Goal: Communication & Community: Answer question/provide support

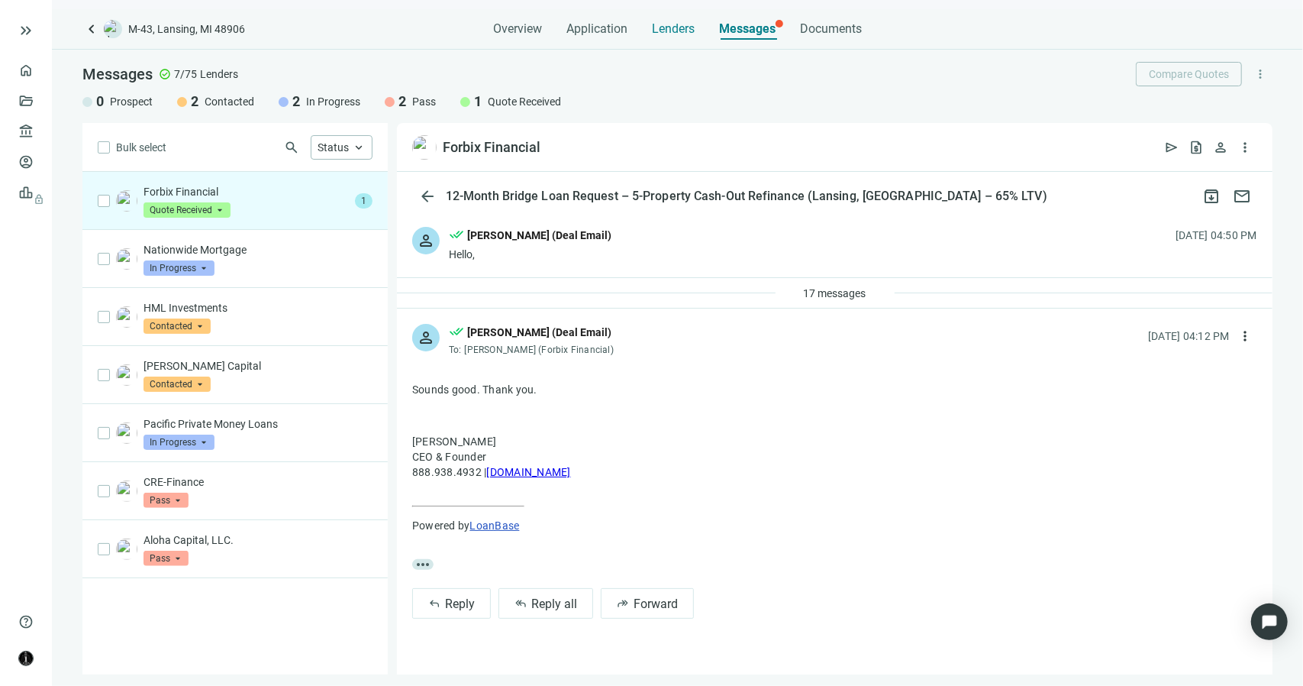
click at [675, 30] on span "Lenders" at bounding box center [673, 28] width 43 height 15
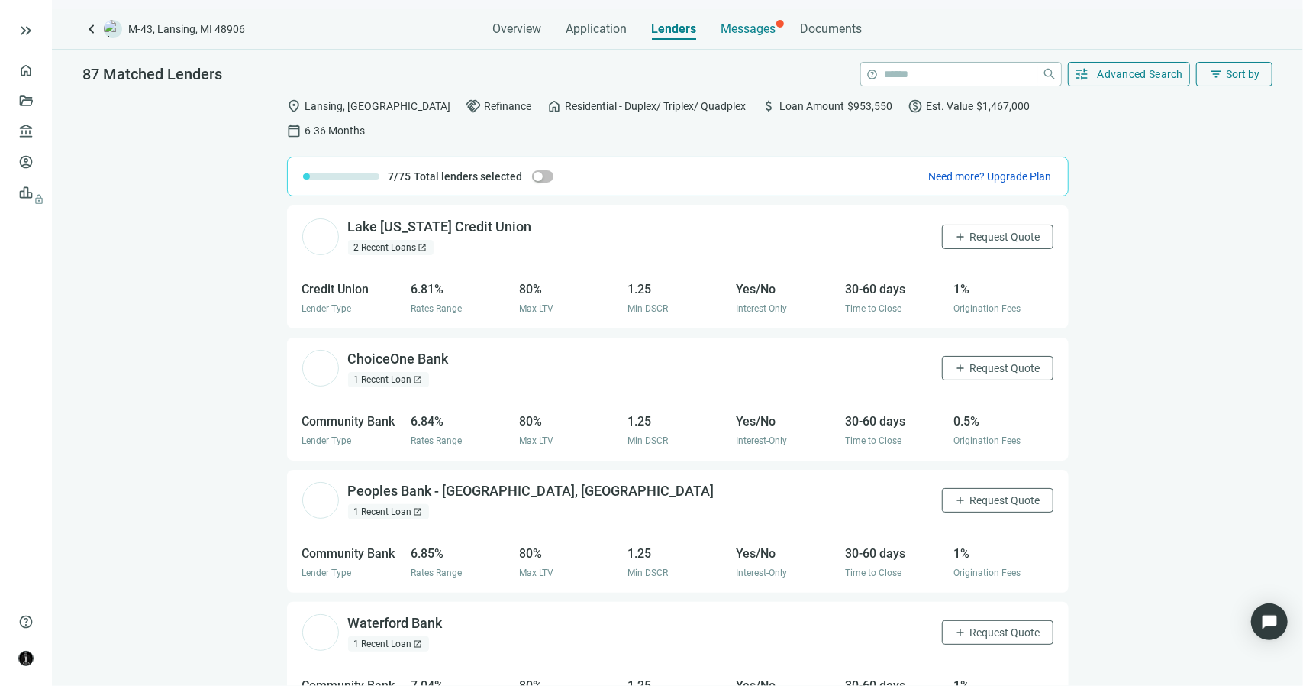
click at [751, 33] on span "Messages" at bounding box center [749, 28] width 55 height 15
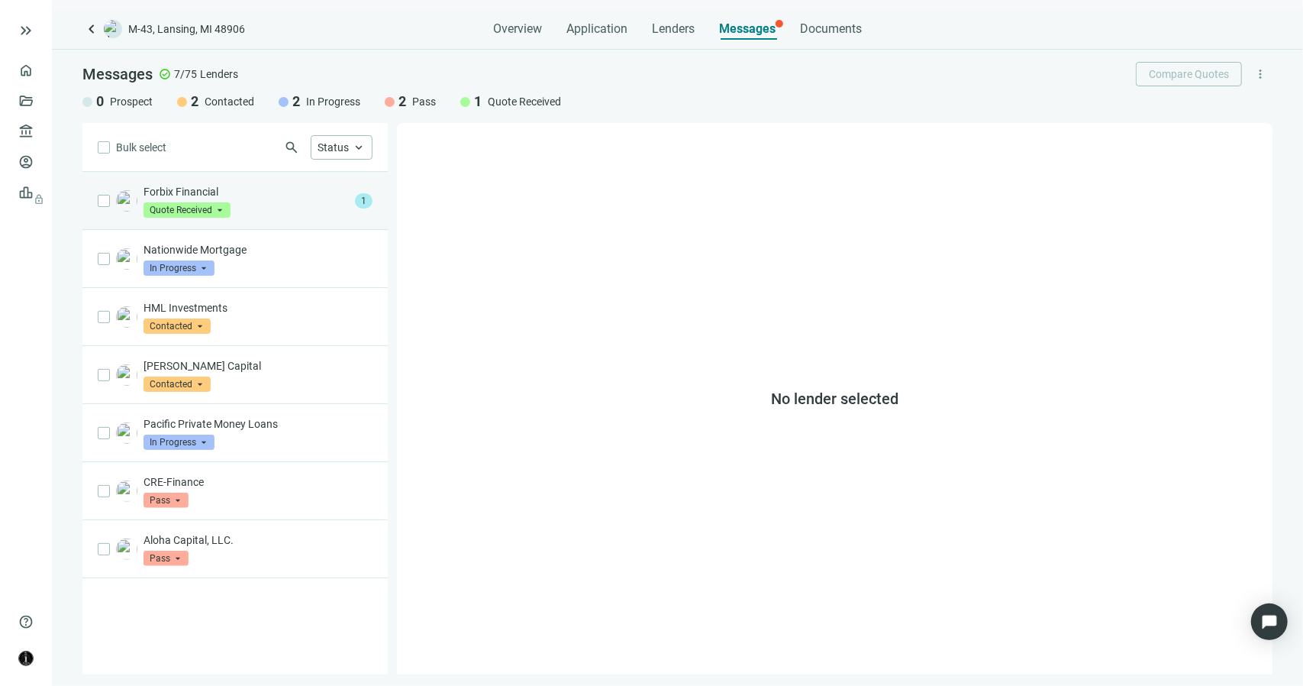
click at [258, 201] on div "Forbix Financial Quote Received arrow_drop_down" at bounding box center [246, 201] width 205 height 34
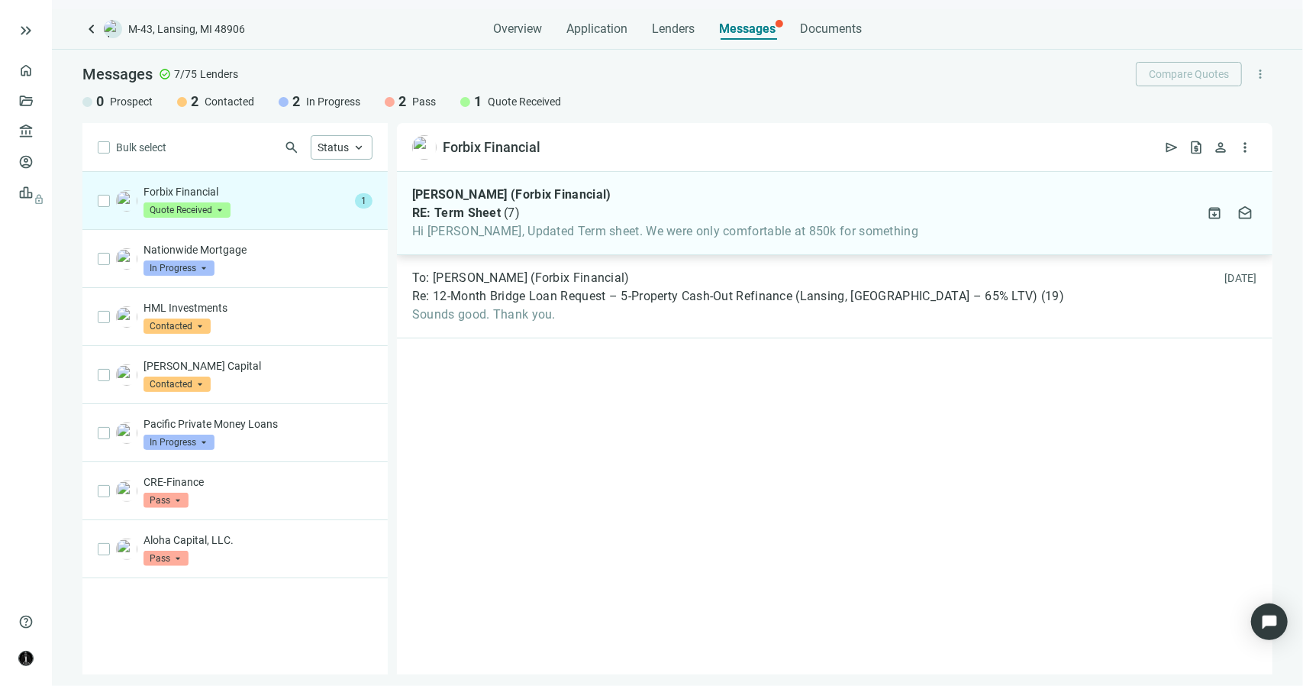
click at [562, 230] on span "Hi [PERSON_NAME], Updated Term sheet. We were only comfortable at 850k for some…" at bounding box center [665, 231] width 506 height 15
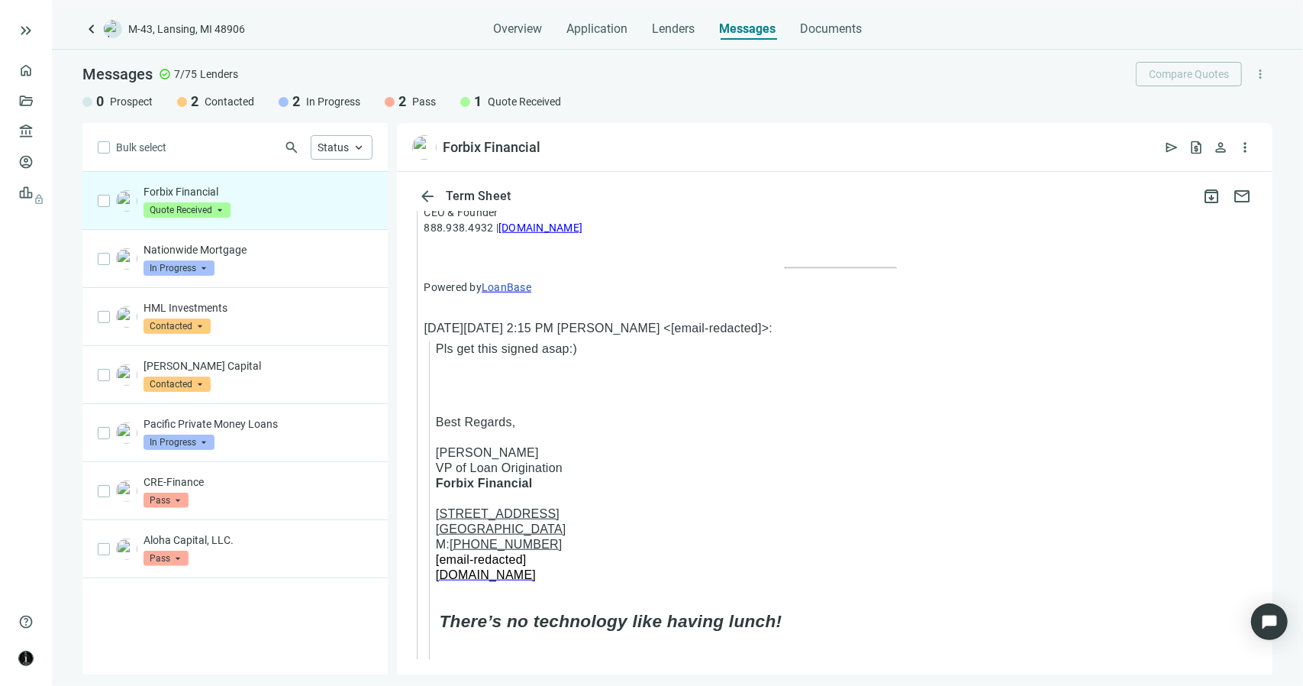
scroll to position [1164, 0]
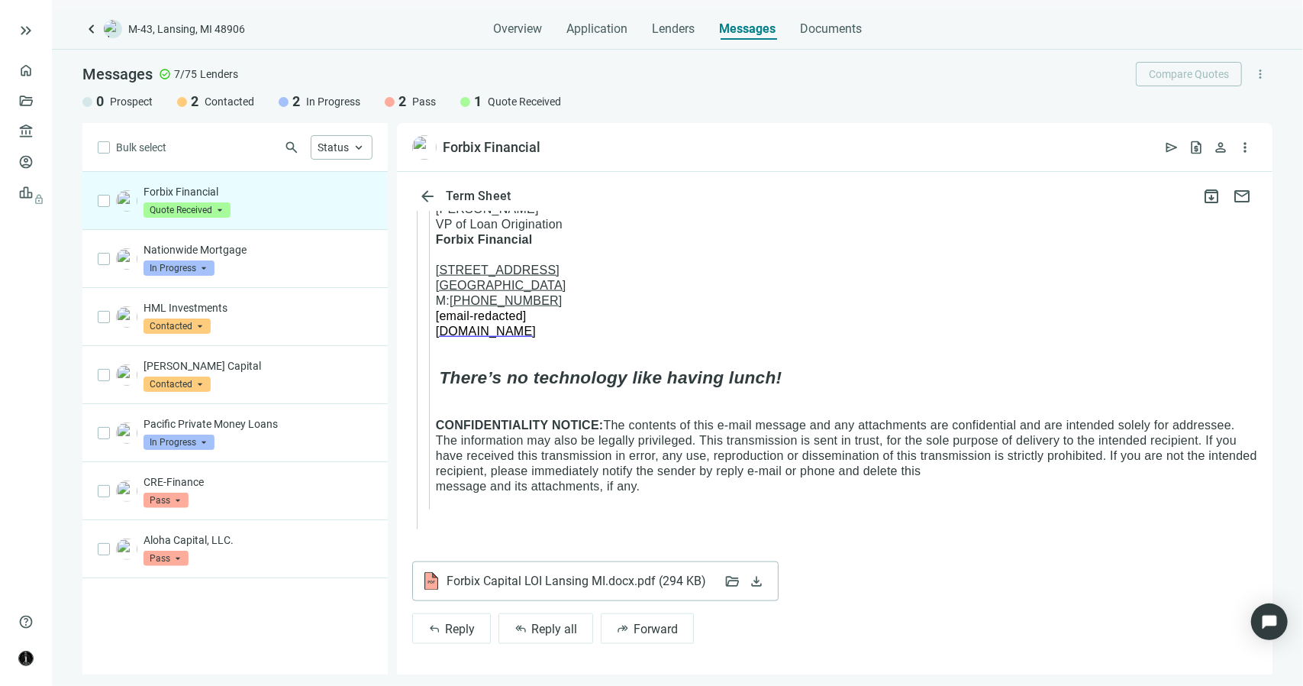
click at [525, 589] on div "Forbix Capital LOI Lansing MI.docx.pdf ( 294 KB )" at bounding box center [568, 581] width 292 height 18
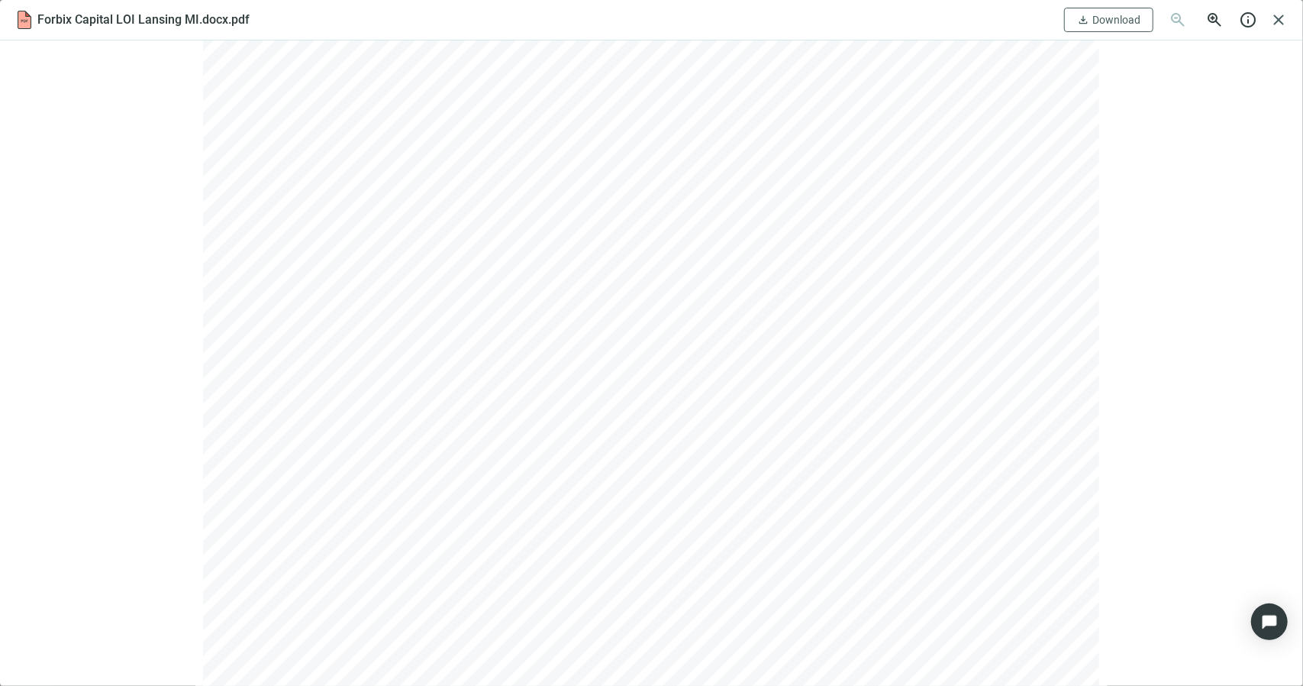
scroll to position [305, 0]
click at [1277, 18] on span "close" at bounding box center [1279, 20] width 18 height 18
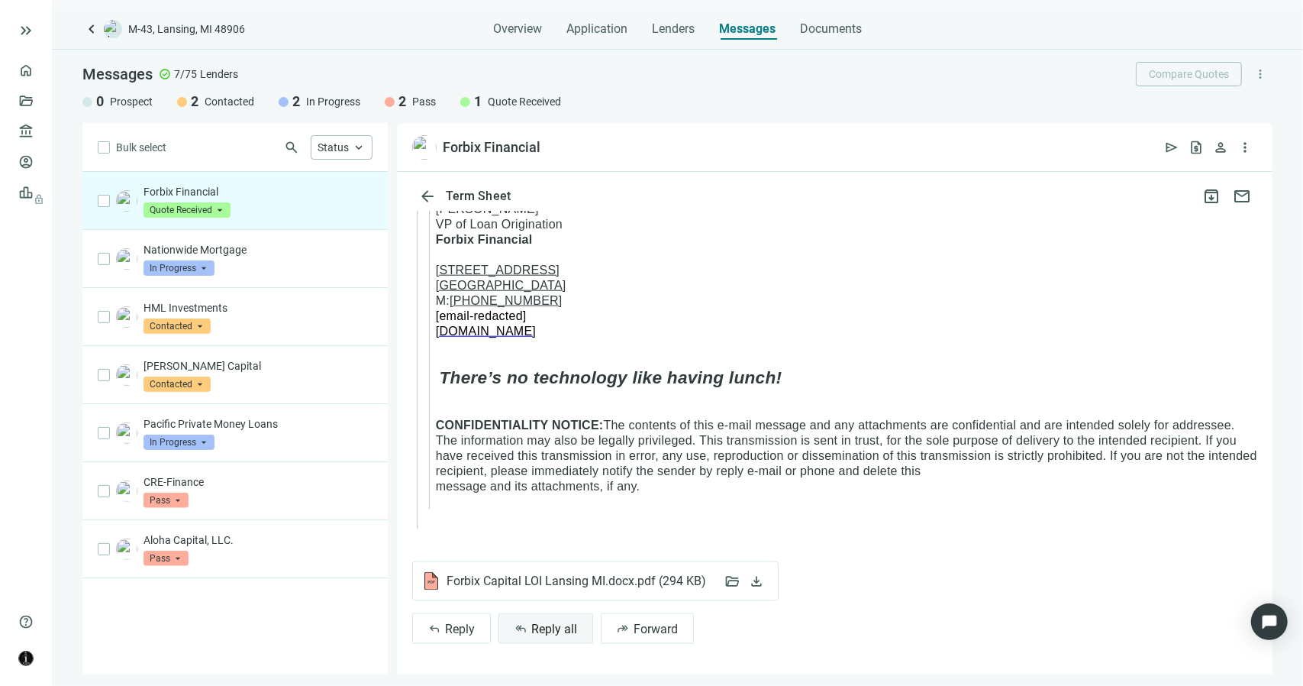
click at [528, 624] on button "reply_all Reply all" at bounding box center [546, 628] width 95 height 31
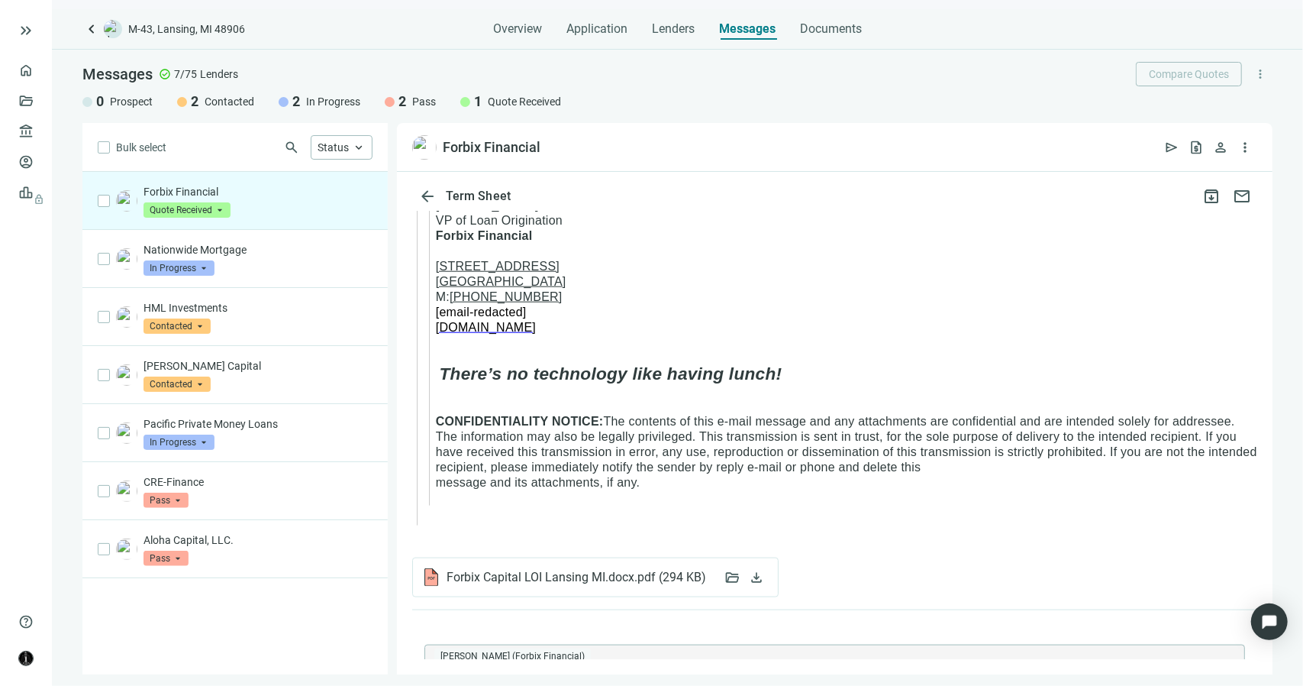
type textarea "**********"
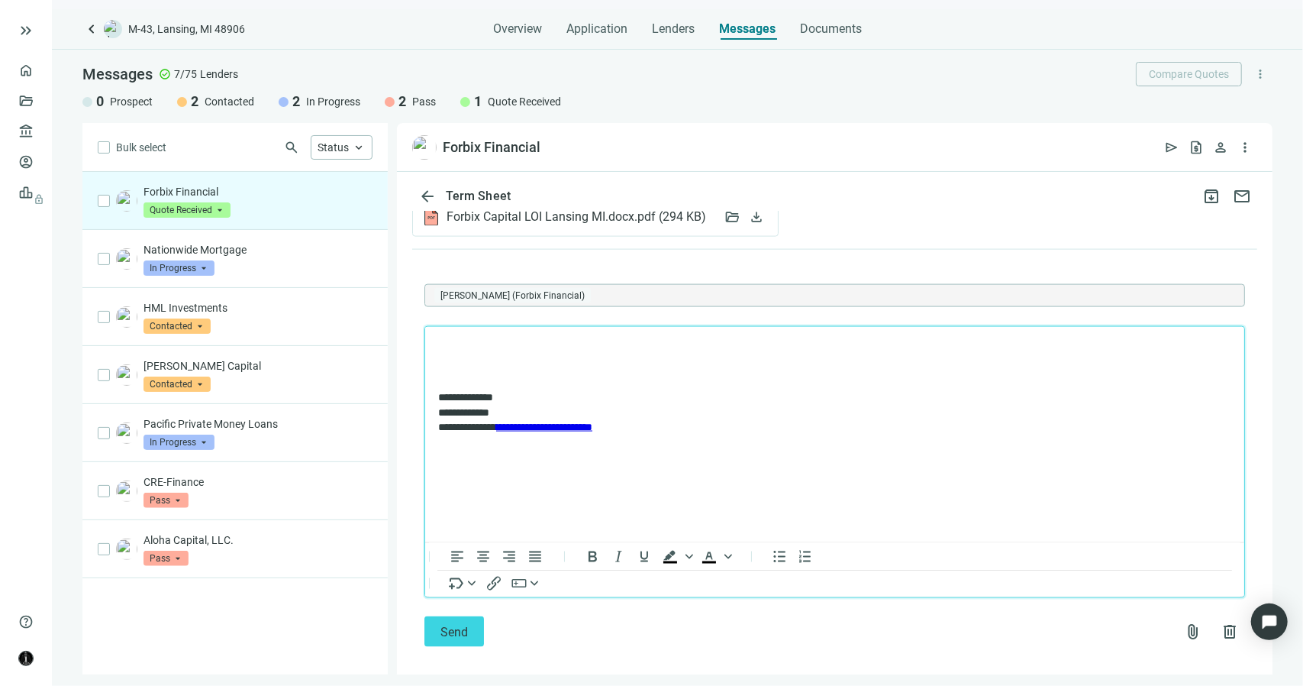
scroll to position [1542, 0]
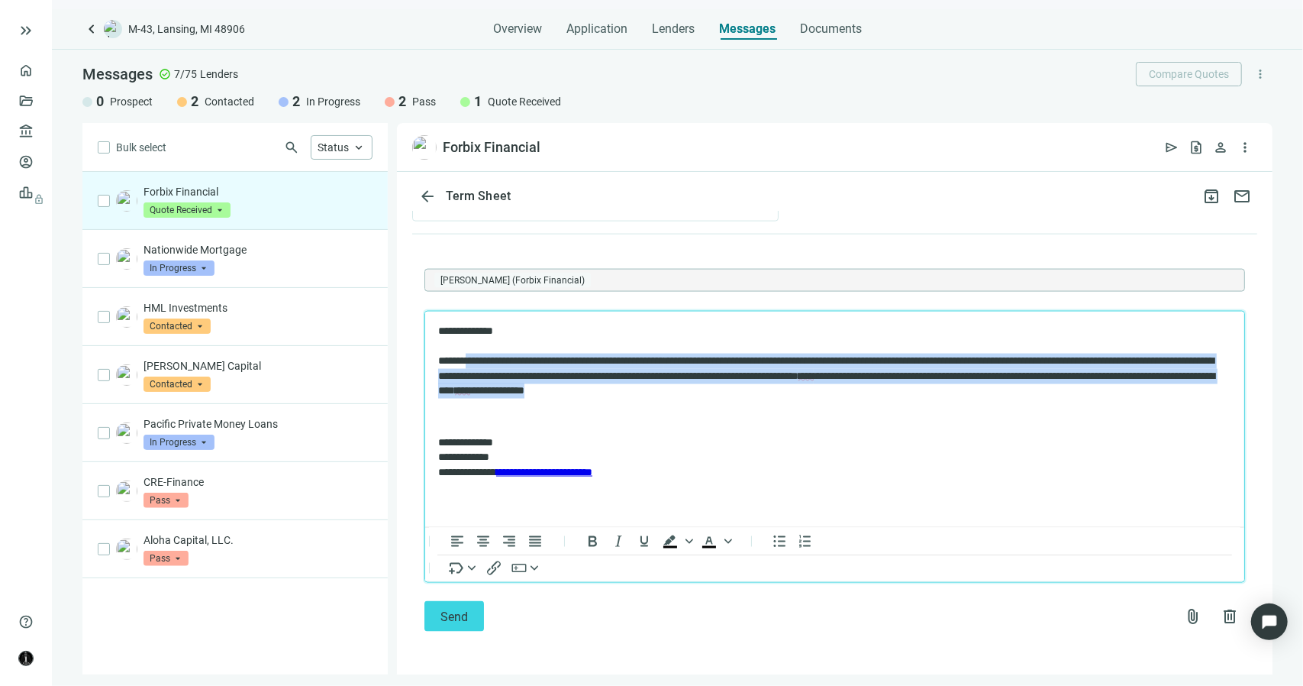
drag, startPoint x: 985, startPoint y: 393, endPoint x: 476, endPoint y: 367, distance: 509.2
click at [476, 367] on p "**********" at bounding box center [827, 361] width 779 height 75
click at [520, 381] on p "**********" at bounding box center [827, 361] width 779 height 75
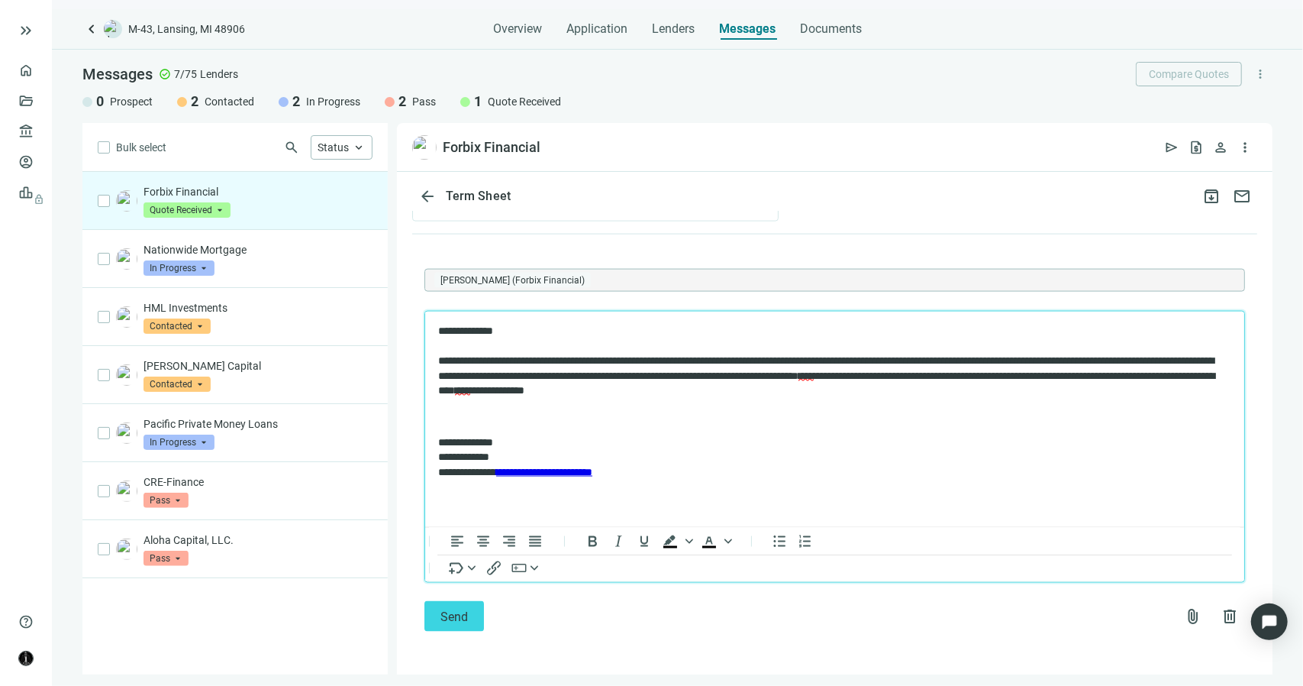
click at [954, 365] on p "**********" at bounding box center [827, 361] width 779 height 75
click at [577, 392] on p "**********" at bounding box center [827, 361] width 779 height 75
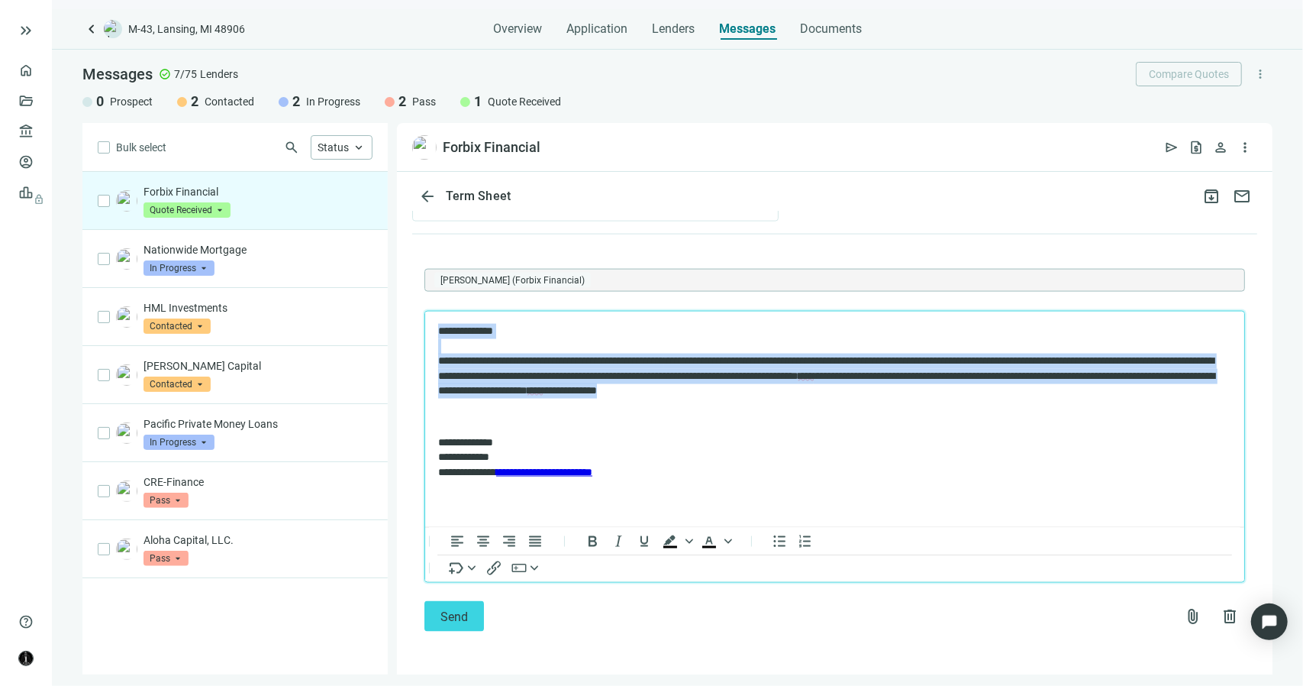
drag, startPoint x: 1051, startPoint y: 393, endPoint x: 429, endPoint y: 326, distance: 625.9
click at [429, 326] on html "**********" at bounding box center [834, 402] width 819 height 180
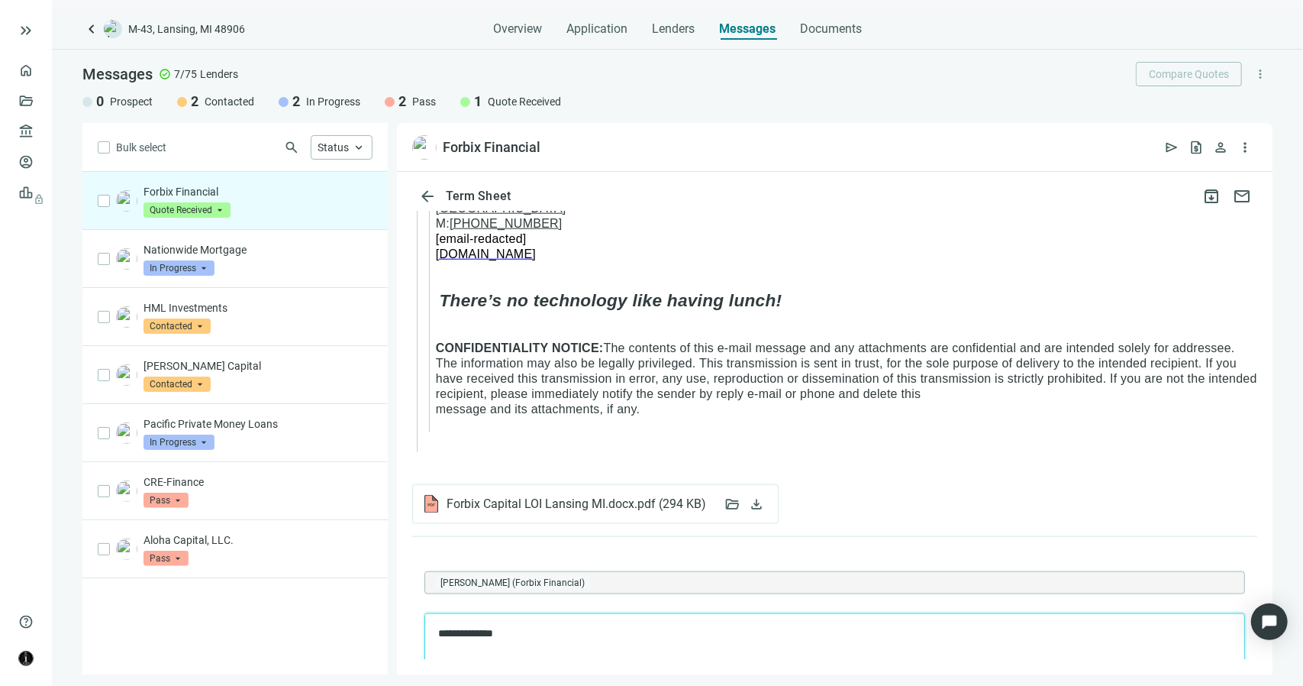
scroll to position [1466, 0]
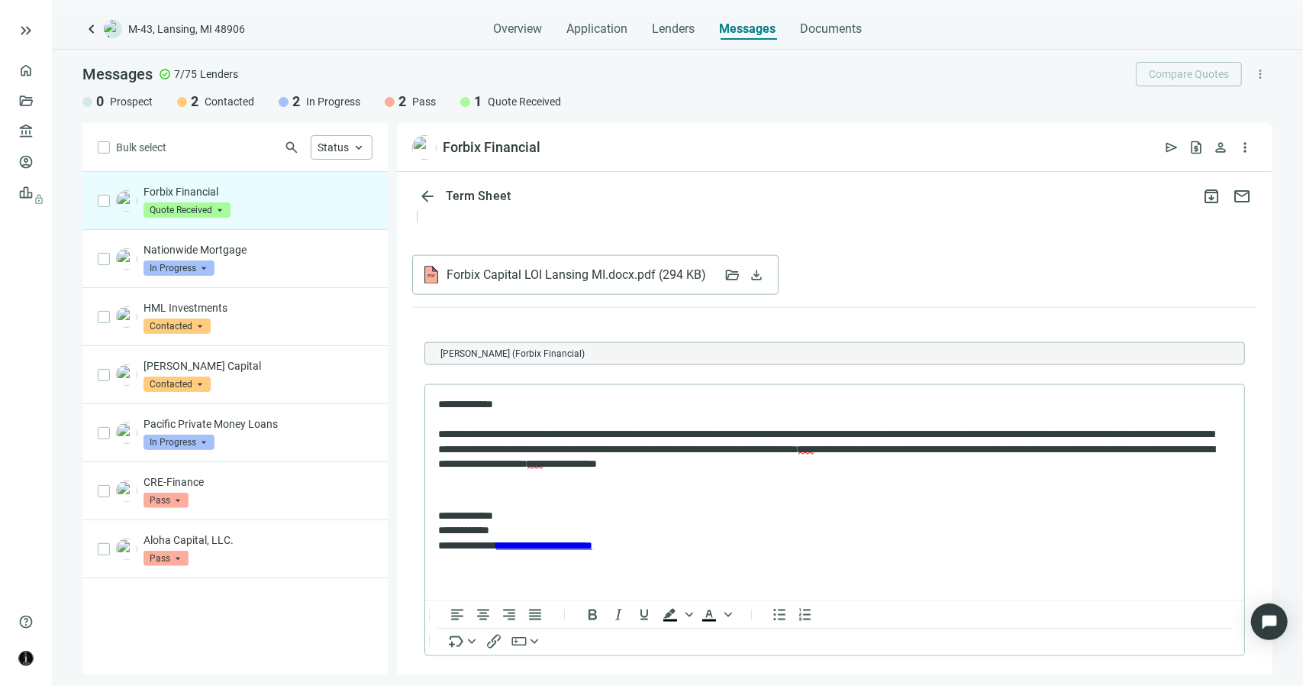
click at [667, 276] on span "( 294 KB )" at bounding box center [681, 274] width 50 height 15
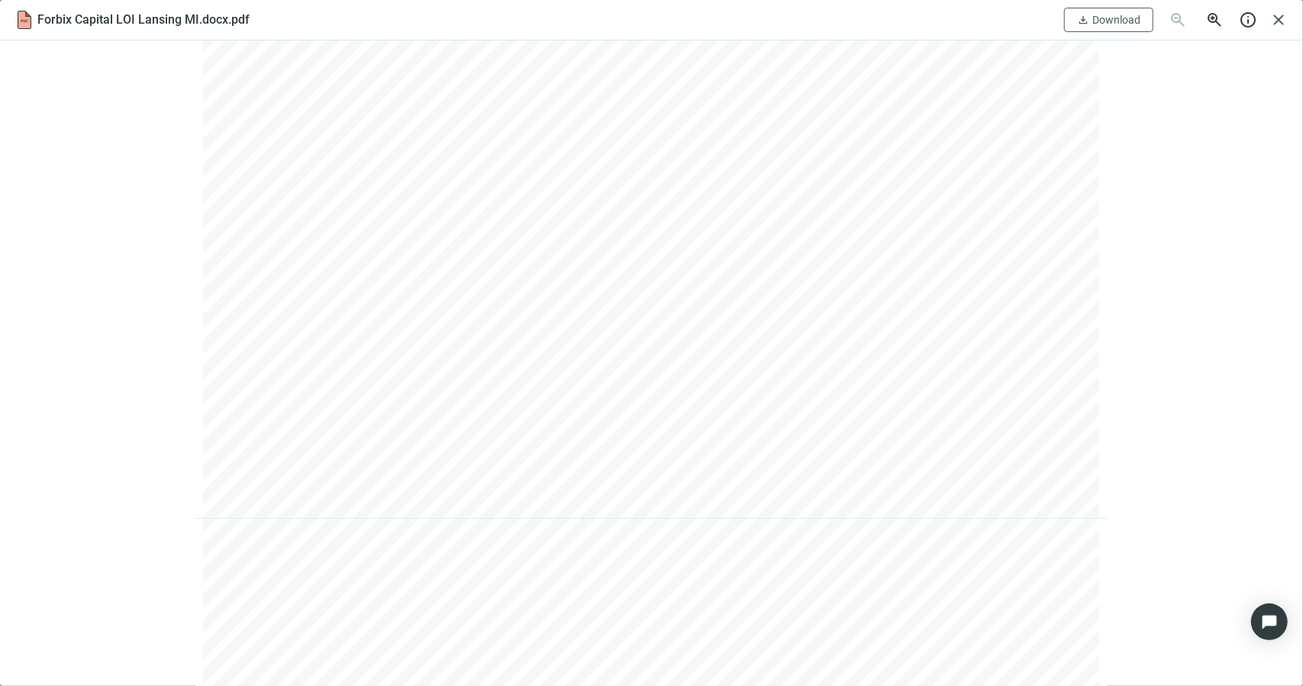
scroll to position [458, 0]
click at [1287, 19] on span "close" at bounding box center [1279, 20] width 18 height 18
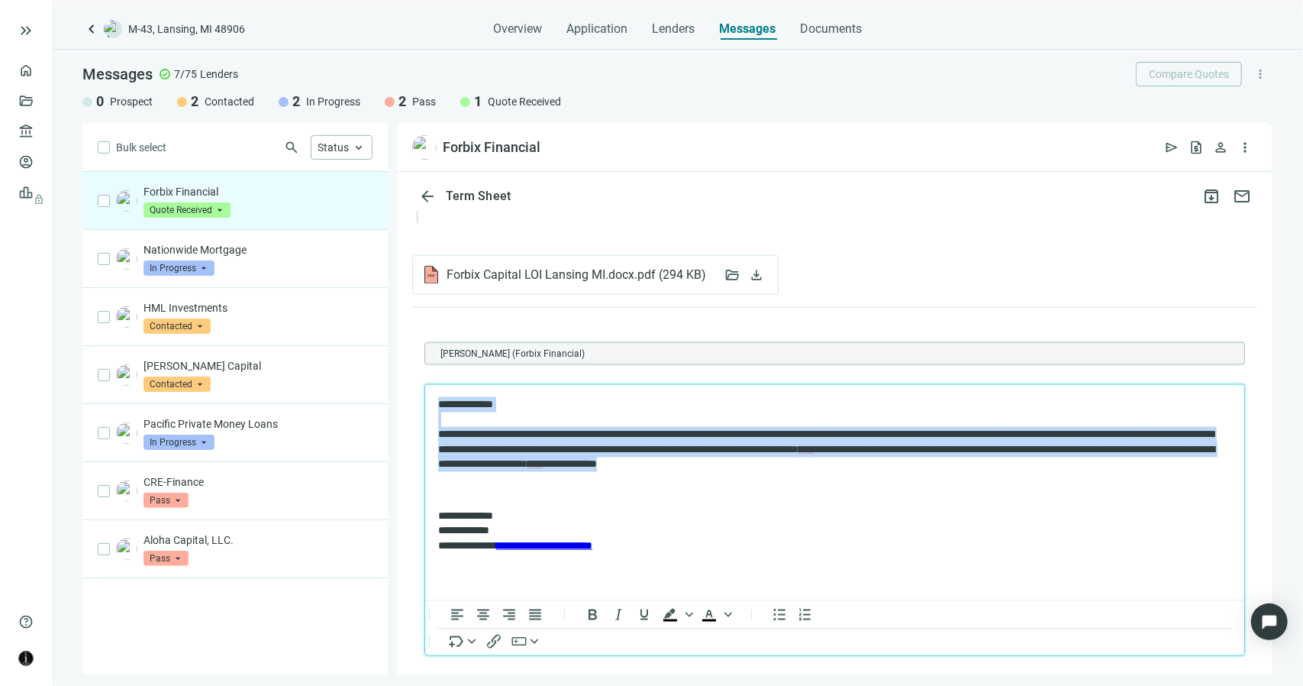
drag, startPoint x: 1046, startPoint y: 467, endPoint x: 430, endPoint y: 402, distance: 619.5
click at [430, 402] on html "**********" at bounding box center [834, 475] width 819 height 180
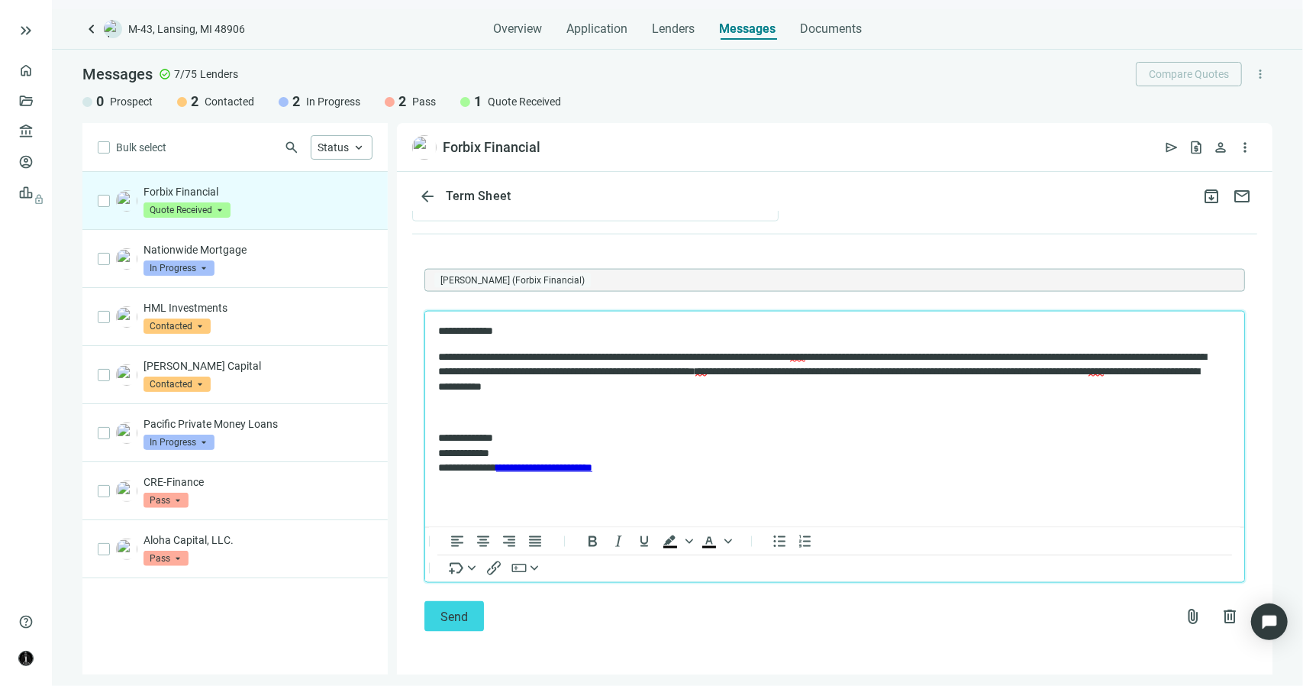
scroll to position [1542, 0]
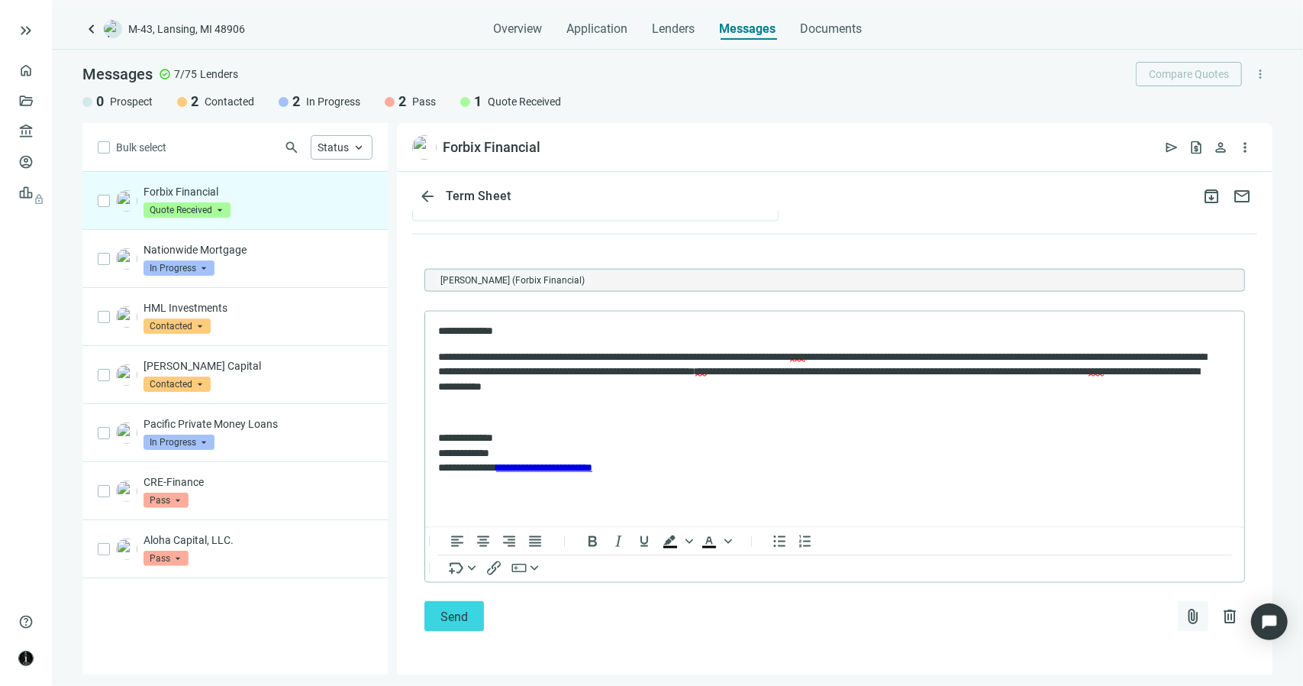
click at [1184, 612] on span "attach_file" at bounding box center [1193, 616] width 18 height 18
click at [1070, 560] on span "Сhoose from deal documents" at bounding box center [1111, 555] width 139 height 12
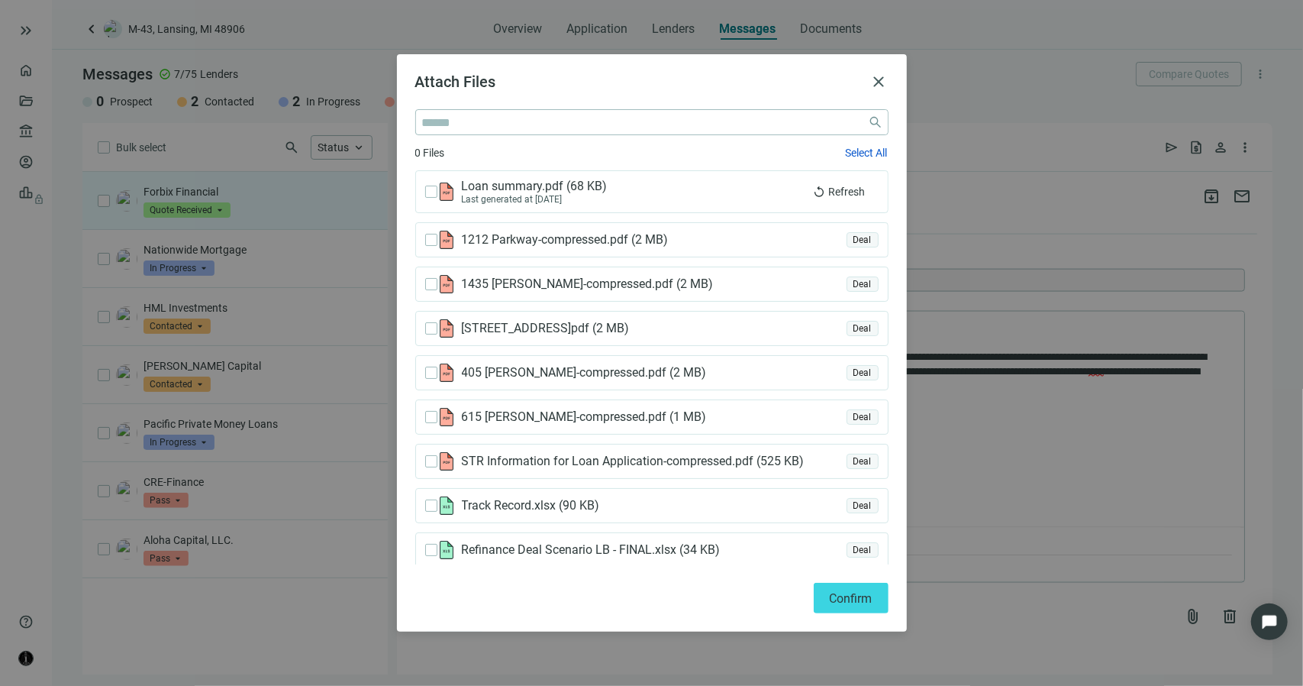
click at [774, 460] on span "( 525 KB )" at bounding box center [779, 461] width 50 height 15
click at [847, 458] on div "Deal" at bounding box center [863, 462] width 32 height 16
click at [834, 593] on span "Confirm" at bounding box center [851, 598] width 43 height 15
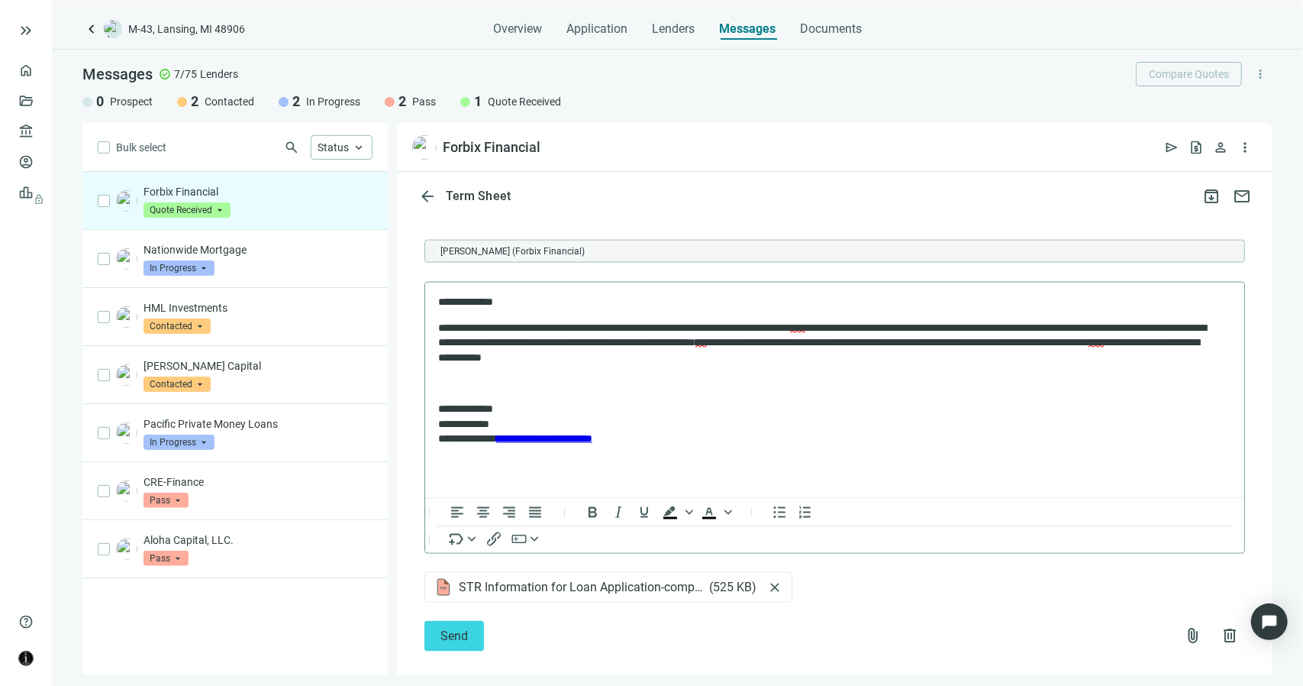
scroll to position [1591, 0]
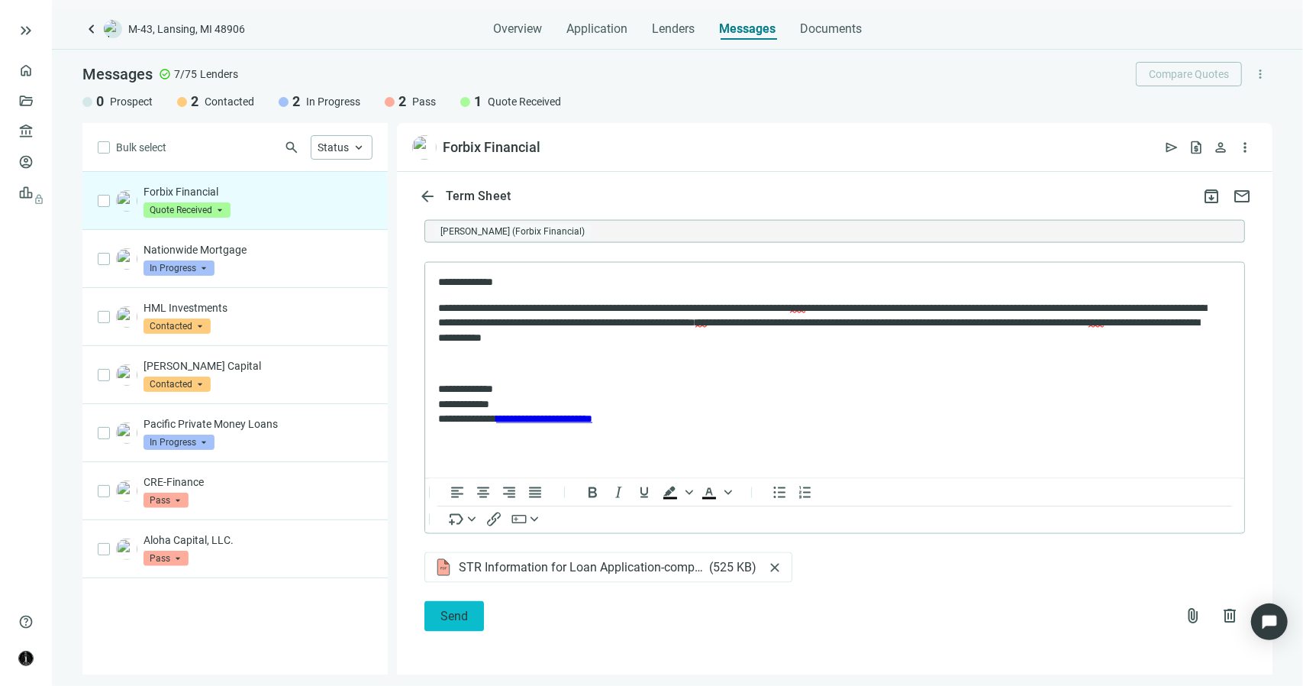
click at [465, 618] on span "Send" at bounding box center [454, 616] width 27 height 15
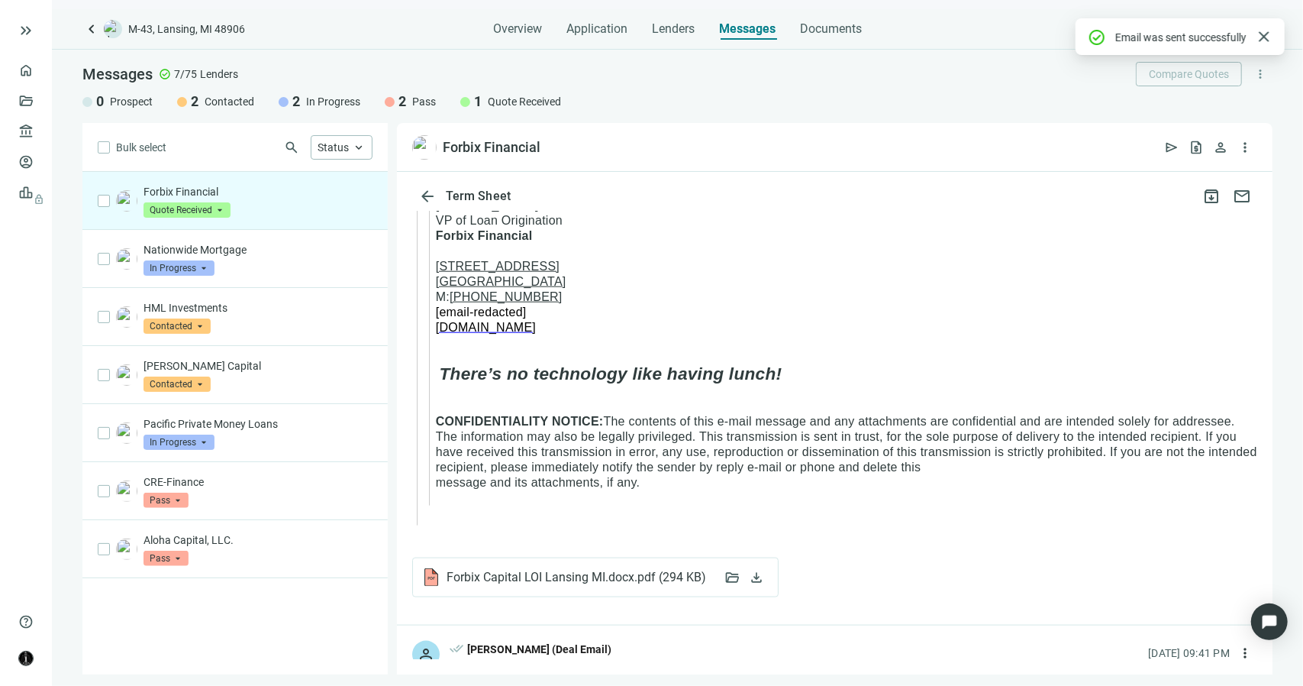
scroll to position [1554, 0]
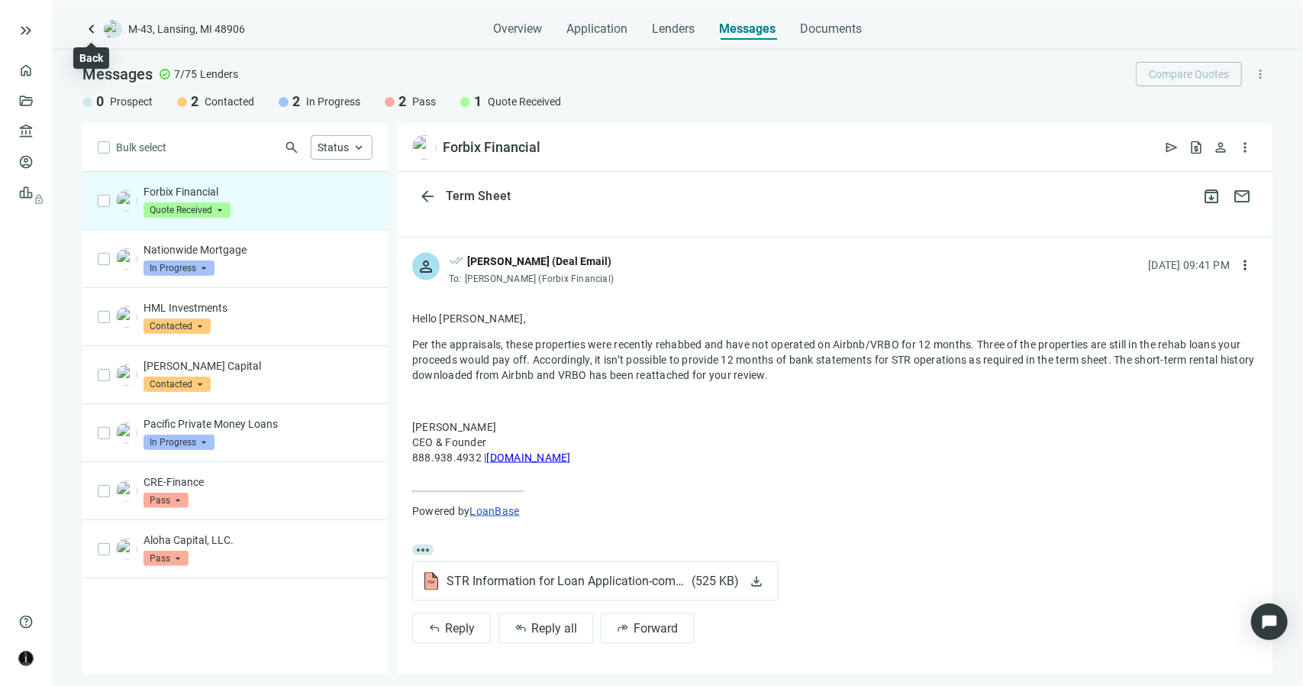
click at [90, 28] on span "keyboard_arrow_left" at bounding box center [91, 29] width 18 height 18
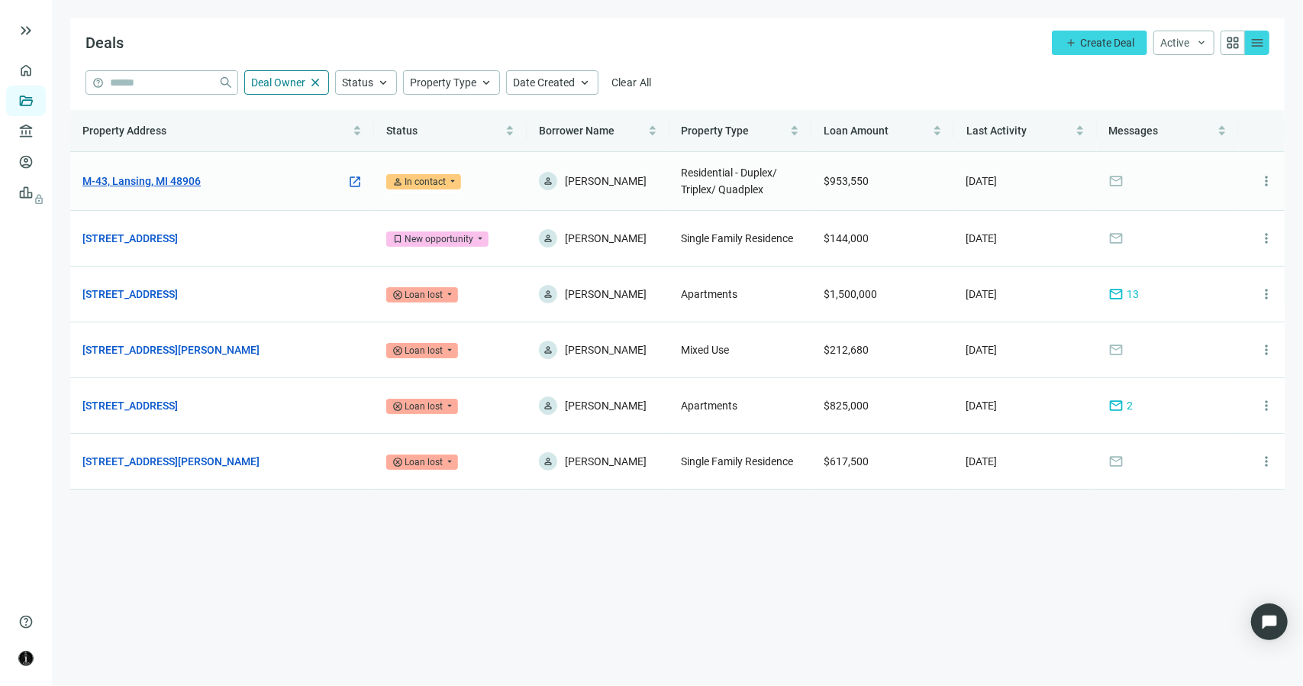
click at [179, 181] on link "M-43, Lansing, MI 48906" at bounding box center [141, 181] width 118 height 17
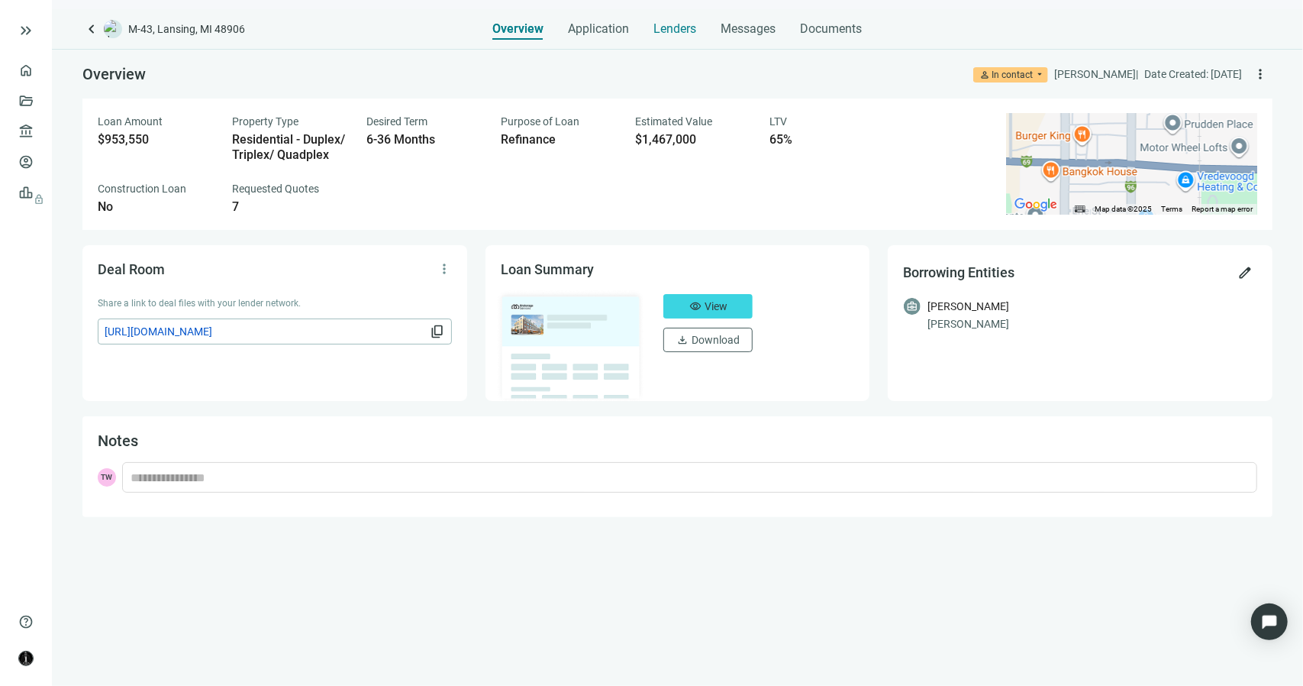
click at [689, 30] on span "Lenders" at bounding box center [675, 28] width 43 height 15
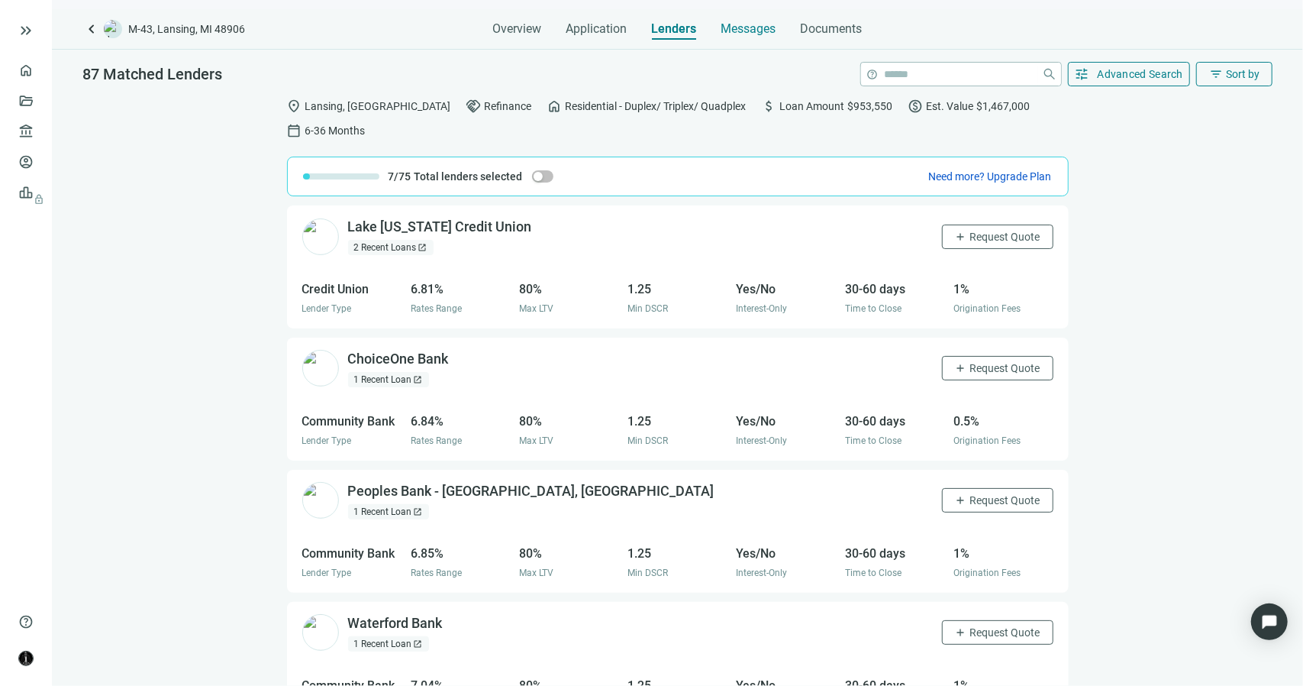
click at [744, 26] on span "Messages" at bounding box center [749, 28] width 55 height 15
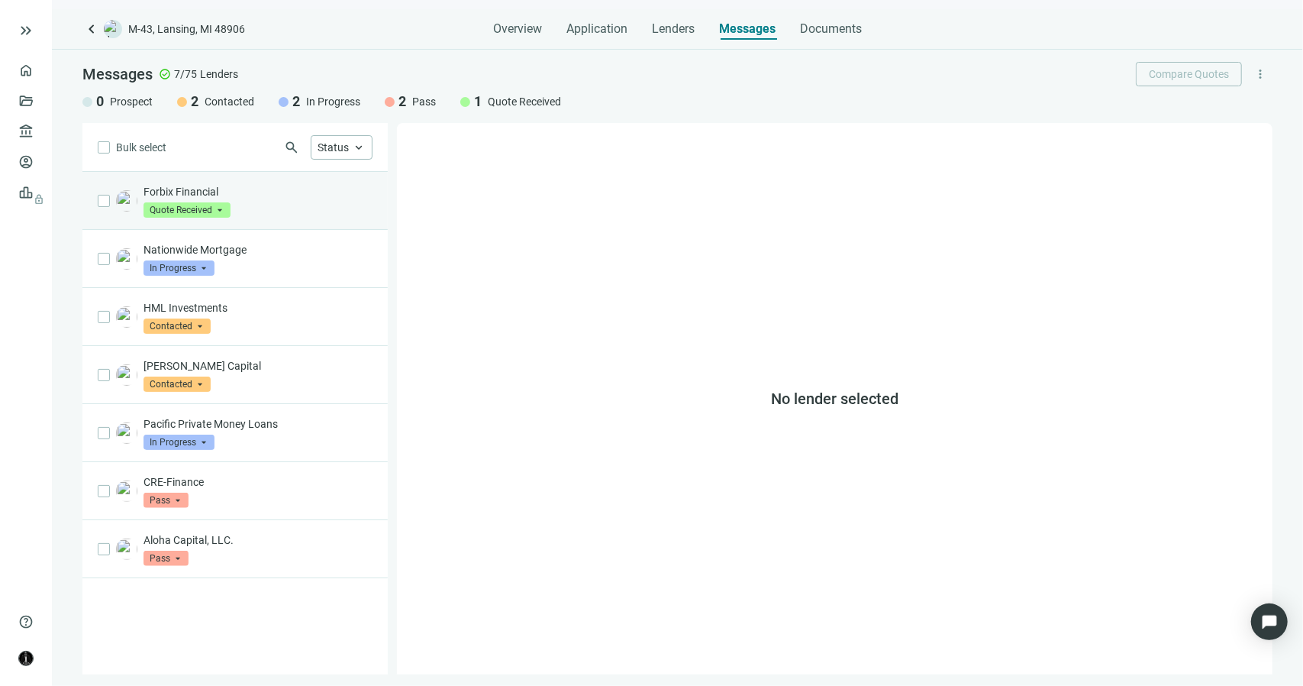
click at [299, 209] on div "Forbix Financial Quote Received arrow_drop_down" at bounding box center [258, 201] width 229 height 34
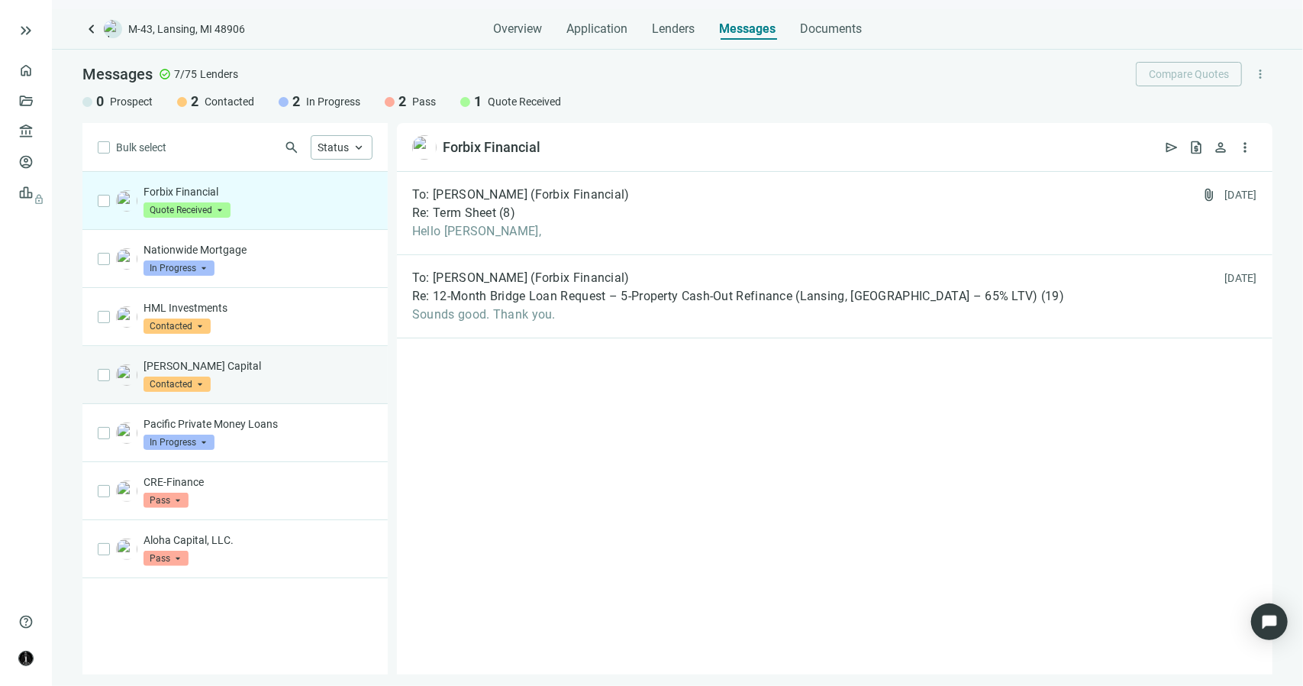
click at [262, 374] on div "[PERSON_NAME] Capital Contacted arrow_drop_down" at bounding box center [258, 375] width 229 height 34
